Goal: Task Accomplishment & Management: Check status

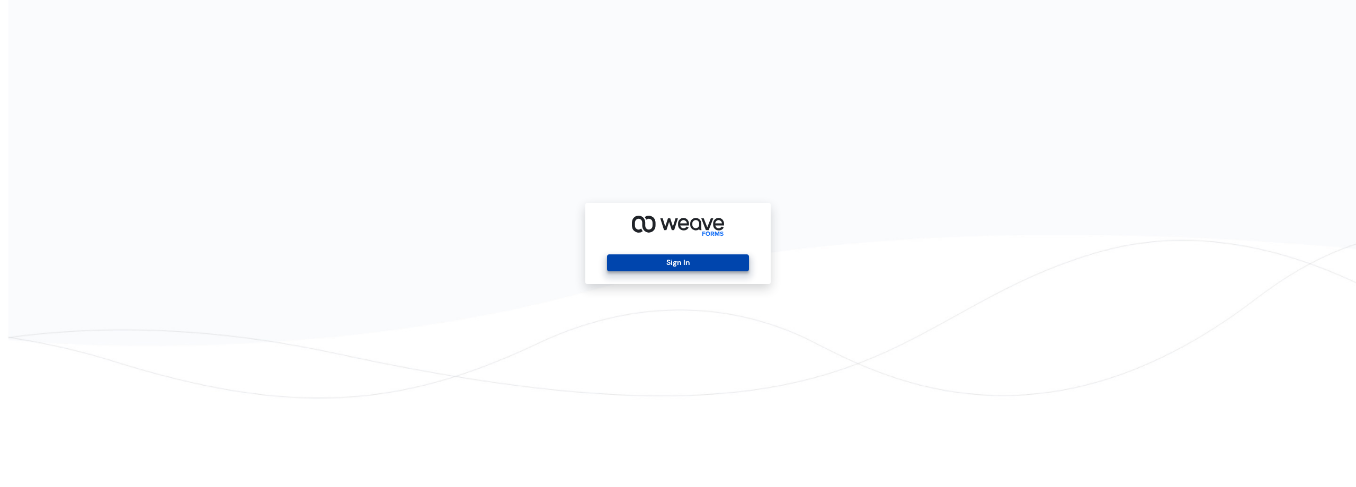
click at [678, 265] on button "Sign In" at bounding box center [677, 262] width 141 height 17
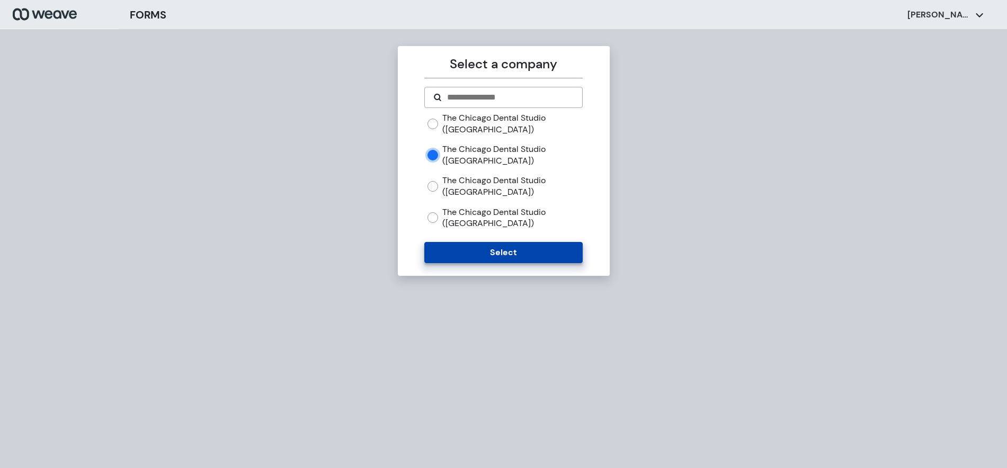
click at [478, 246] on button "Select" at bounding box center [503, 252] width 158 height 21
